Goal: Check status: Check status

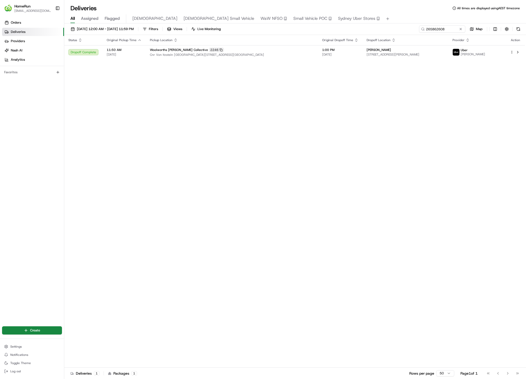
click at [424, 29] on icon at bounding box center [423, 29] width 4 height 4
click at [433, 24] on div "[DATE] 12:00 AM - [DATE] 11:59 PM Filters Views Live Monitoring 265862608 Map S…" at bounding box center [295, 201] width 462 height 357
click at [433, 28] on input "265862608" at bounding box center [435, 28] width 62 height 7
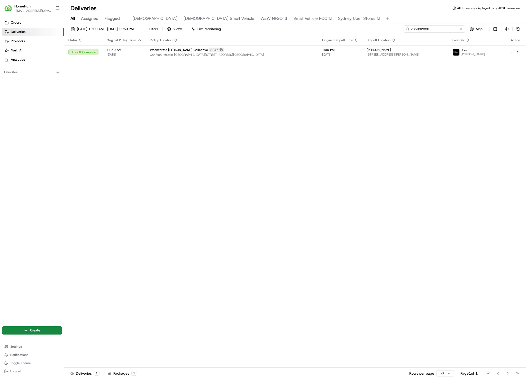
click at [433, 28] on input "265862608" at bounding box center [435, 28] width 62 height 7
paste input "4668714"
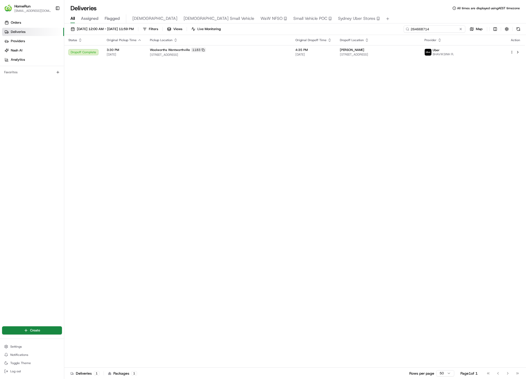
click at [428, 28] on input "264668714" at bounding box center [435, 28] width 62 height 7
paste input "5895395"
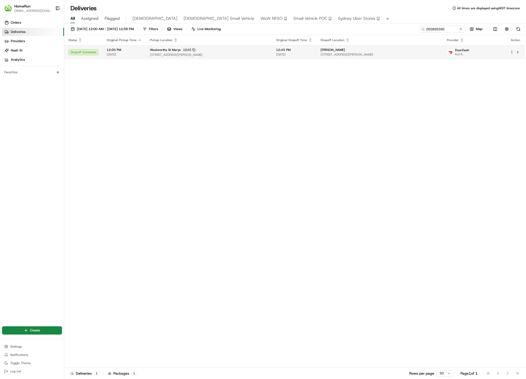
click at [329, 52] on td "[PERSON_NAME] [STREET_ADDRESS][PERSON_NAME]" at bounding box center [380, 52] width 126 height 14
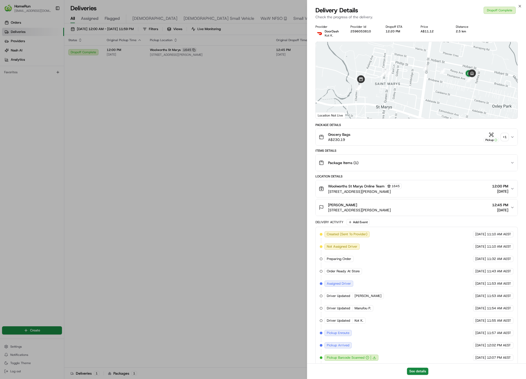
click at [505, 141] on button "Pickup + 1" at bounding box center [496, 137] width 25 height 10
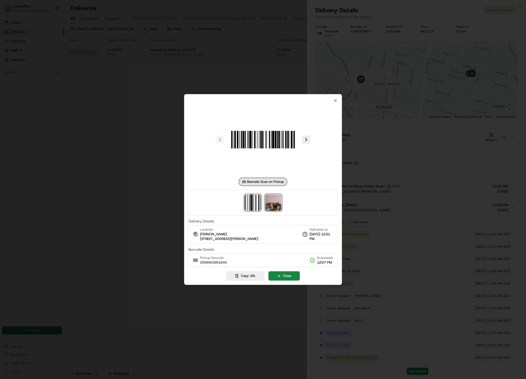
click at [276, 204] on img at bounding box center [273, 202] width 16 height 16
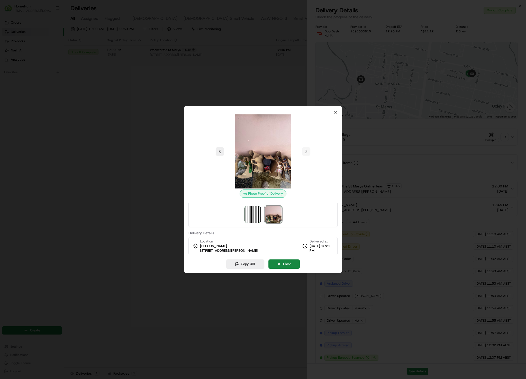
click at [170, 85] on div at bounding box center [263, 189] width 526 height 379
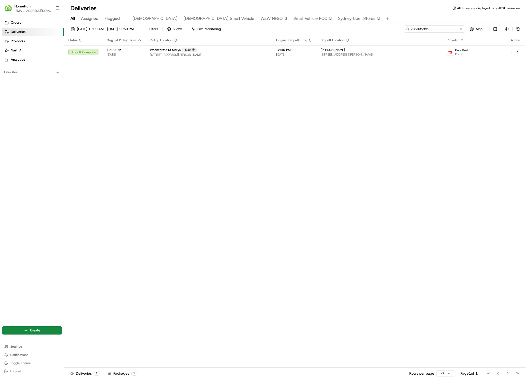
click at [441, 30] on input "265895395" at bounding box center [435, 28] width 62 height 7
paste input "3910430"
click at [304, 56] on span "[DATE]" at bounding box center [286, 54] width 36 height 4
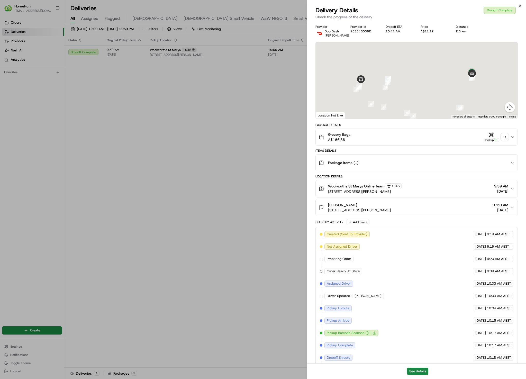
click at [505, 135] on div "+ 1" at bounding box center [504, 136] width 7 height 7
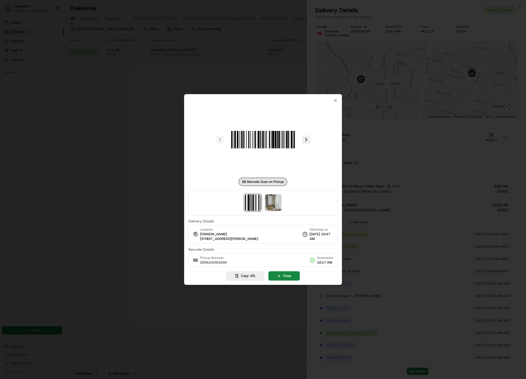
click at [264, 201] on div at bounding box center [263, 202] width 149 height 25
click at [276, 203] on img at bounding box center [273, 202] width 16 height 16
click at [118, 89] on div at bounding box center [263, 189] width 526 height 379
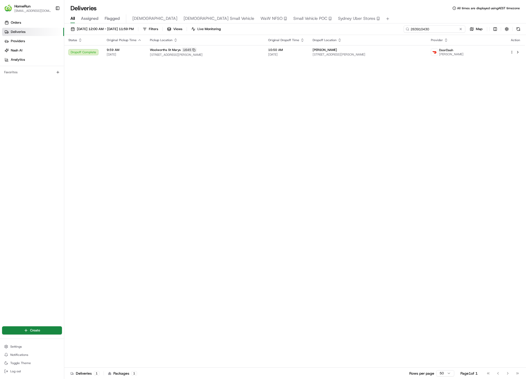
click at [446, 30] on input "263910430" at bounding box center [435, 28] width 62 height 7
paste input "5773405"
click at [364, 57] on span "[STREET_ADDRESS][PERSON_NAME]" at bounding box center [363, 54] width 114 height 4
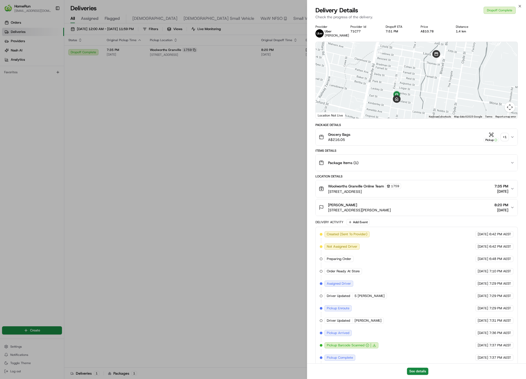
click at [504, 136] on div "+ 1" at bounding box center [504, 136] width 7 height 7
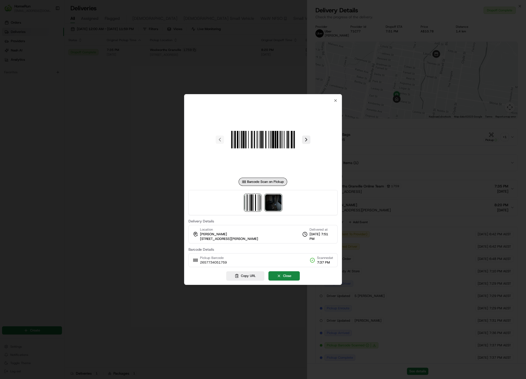
click at [272, 201] on img at bounding box center [273, 202] width 16 height 16
click at [83, 83] on div at bounding box center [263, 189] width 526 height 379
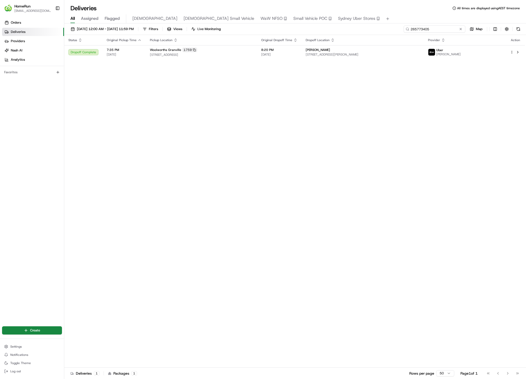
click at [430, 26] on input "265773405" at bounding box center [435, 28] width 62 height 7
paste input "3101410"
click at [378, 52] on span "[STREET_ADDRESS][PERSON_NAME]" at bounding box center [363, 54] width 114 height 4
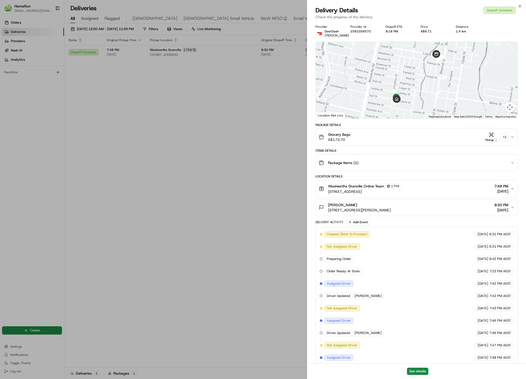
click at [504, 137] on div "+ 1" at bounding box center [504, 136] width 7 height 7
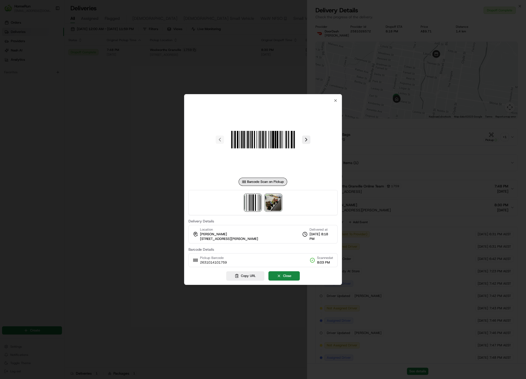
click at [277, 203] on img at bounding box center [273, 202] width 16 height 16
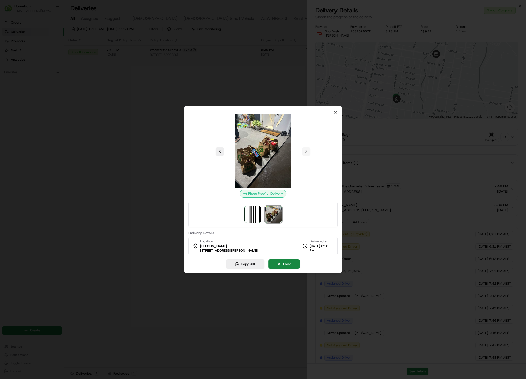
click at [233, 64] on div at bounding box center [263, 189] width 526 height 379
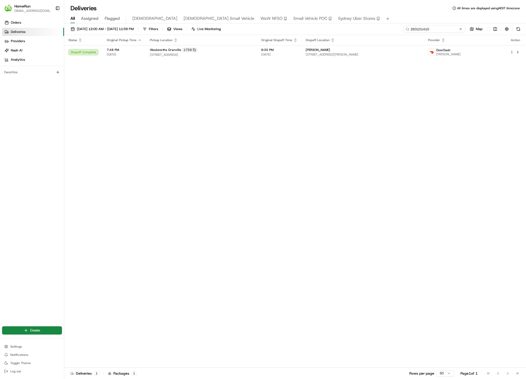
click at [437, 29] on input "263101410" at bounding box center [435, 28] width 62 height 7
paste input "5819483"
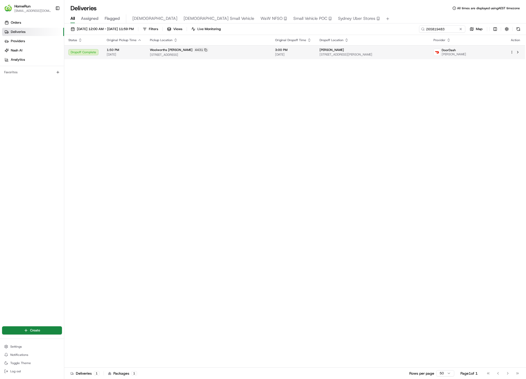
click at [353, 58] on td "[PERSON_NAME] [STREET_ADDRESS][PERSON_NAME][PERSON_NAME]" at bounding box center [373, 52] width 114 height 14
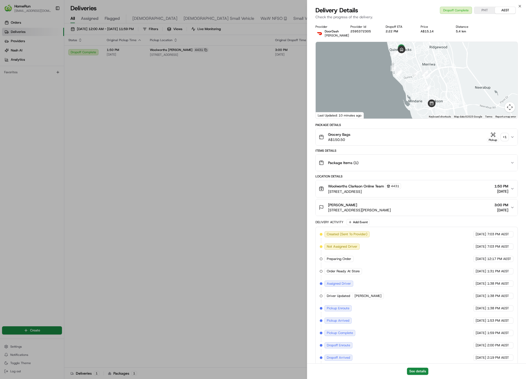
click at [506, 138] on div "+ 1" at bounding box center [504, 136] width 7 height 7
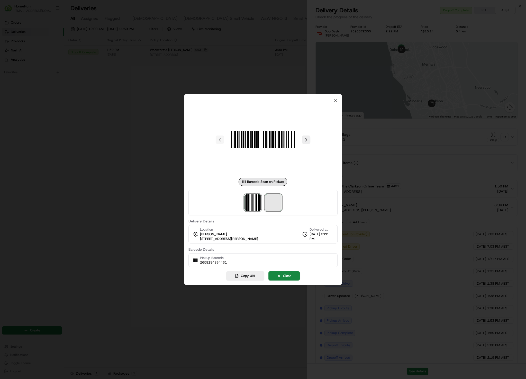
click at [275, 205] on span at bounding box center [273, 202] width 16 height 16
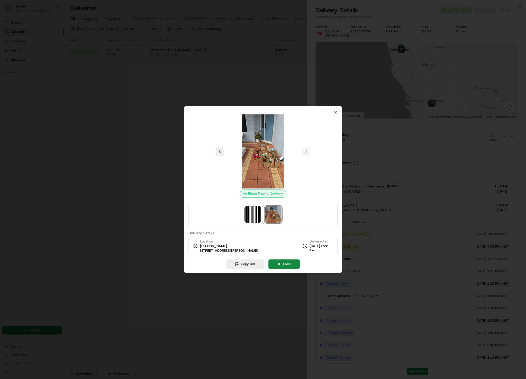
click at [127, 112] on div at bounding box center [263, 189] width 526 height 379
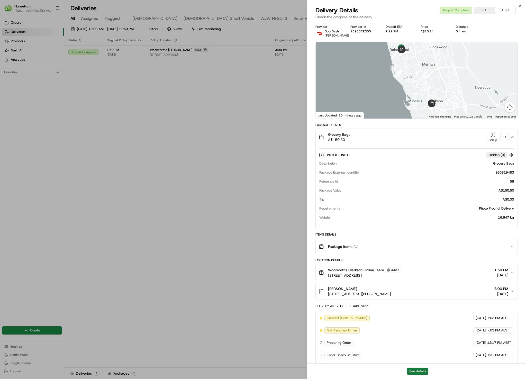
click at [415, 370] on button "See details" at bounding box center [417, 371] width 21 height 7
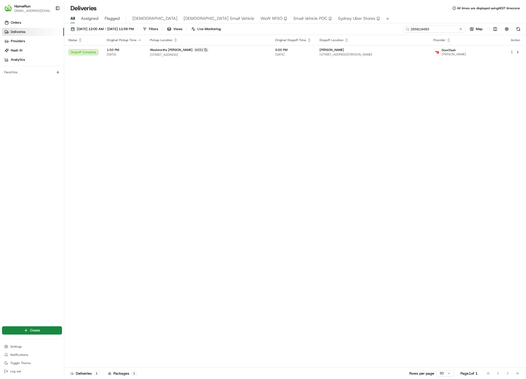
click at [442, 26] on input "265819483" at bounding box center [435, 28] width 62 height 7
paste input "9007"
click at [412, 48] on div "[PERSON_NAME]" at bounding box center [386, 50] width 71 height 4
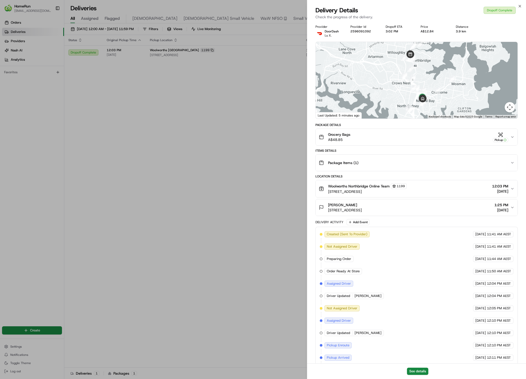
scroll to position [404, 0]
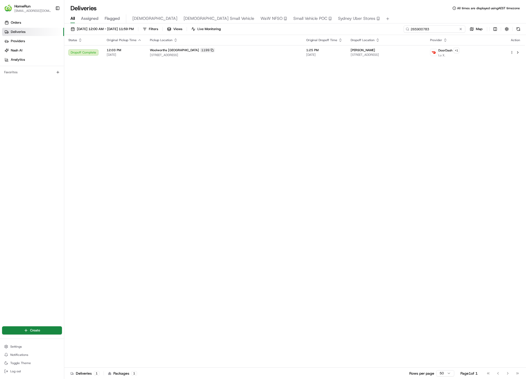
click at [438, 26] on input "265900783" at bounding box center [435, 28] width 62 height 7
click at [440, 28] on input "265900783" at bounding box center [435, 28] width 62 height 7
paste input "657402"
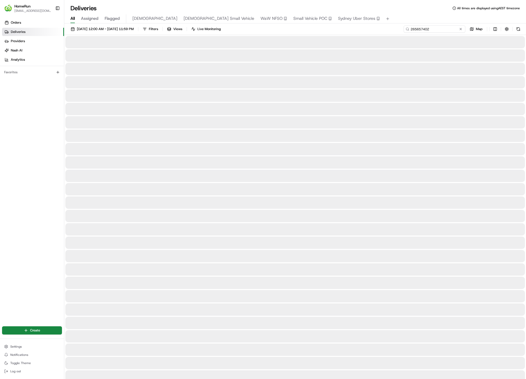
type input "265657402"
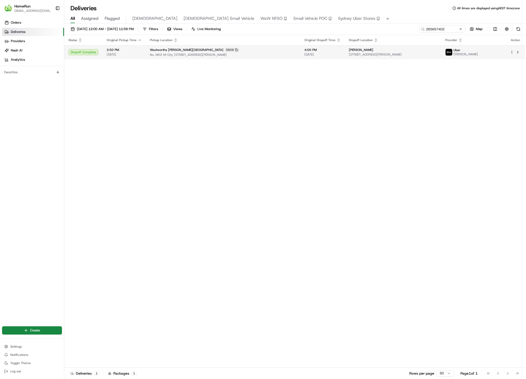
click at [304, 55] on span "[DATE]" at bounding box center [322, 54] width 36 height 4
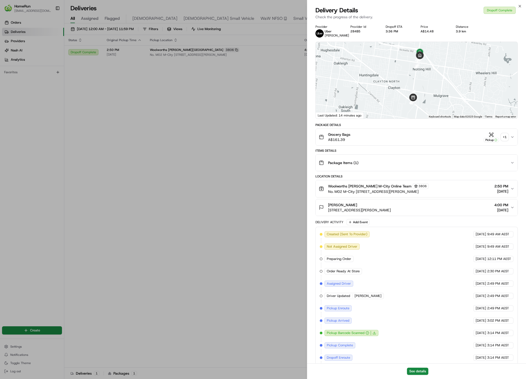
click at [504, 138] on div "+ 1" at bounding box center [504, 136] width 7 height 7
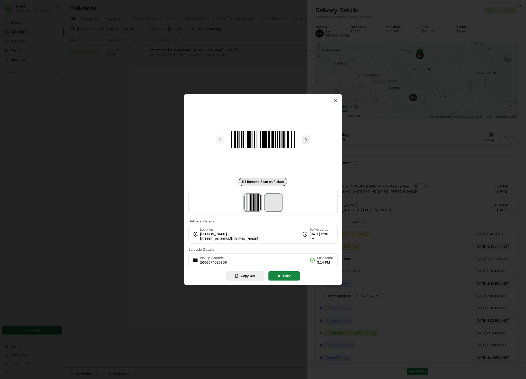
click at [276, 207] on span at bounding box center [273, 202] width 16 height 16
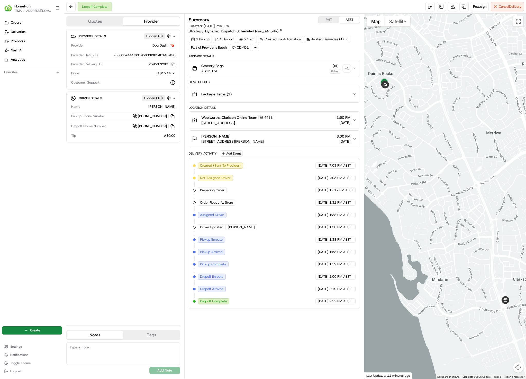
click at [322, 41] on div "Related Deliveries (1)" at bounding box center [327, 39] width 46 height 7
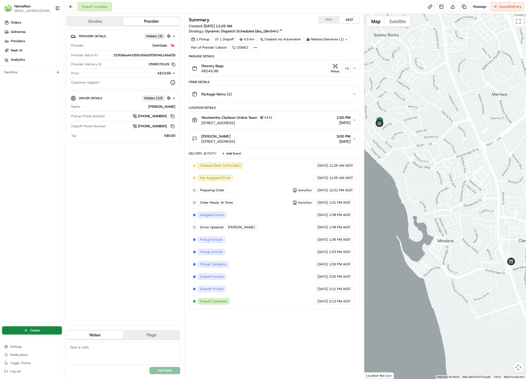
click at [348, 71] on div "+ 1" at bounding box center [346, 68] width 7 height 7
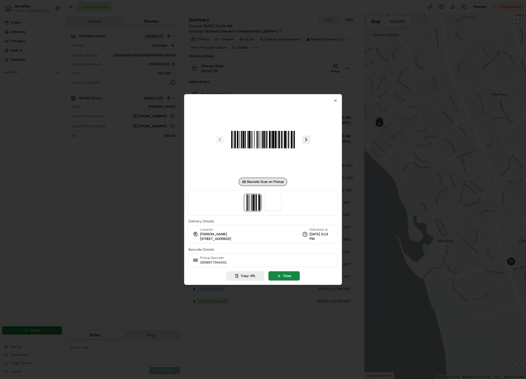
click at [285, 200] on div at bounding box center [263, 202] width 149 height 25
click at [278, 201] on img at bounding box center [273, 202] width 16 height 16
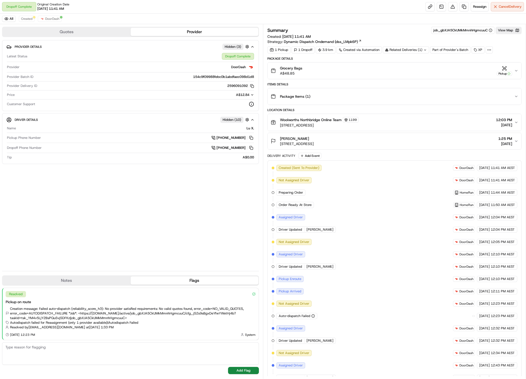
click at [163, 222] on div "Provider Details Hidden ( 3 ) Latest Status Dropoff Complete Provider DoorDash …" at bounding box center [130, 153] width 257 height 227
click at [32, 17] on span "Created" at bounding box center [26, 19] width 11 height 4
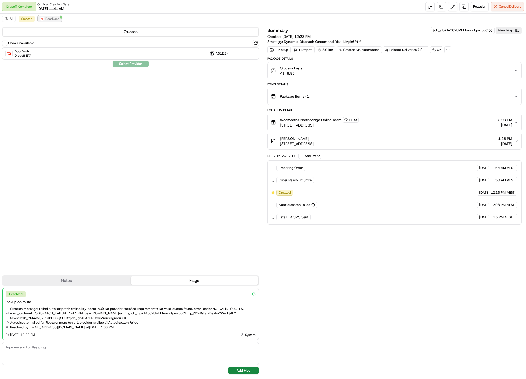
click at [45, 16] on button "DoorDash" at bounding box center [50, 19] width 24 height 6
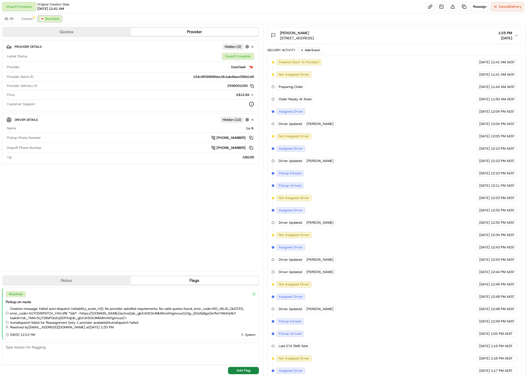
scroll to position [322, 0]
